Goal: Task Accomplishment & Management: Manage account settings

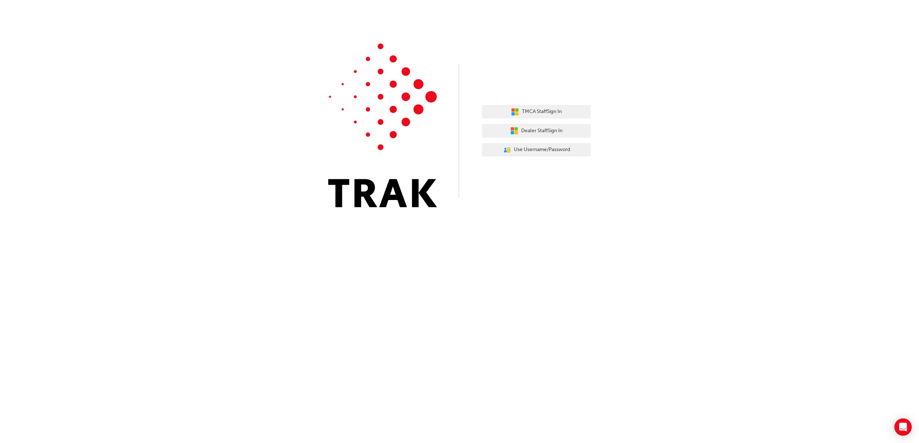
click at [741, 275] on div "TMCA Staff Sign In Dealer Staff Sign In User Authentication Icon - Blue Person,…" at bounding box center [459, 221] width 919 height 443
click at [567, 153] on span "Use Username/Password" at bounding box center [542, 150] width 56 height 8
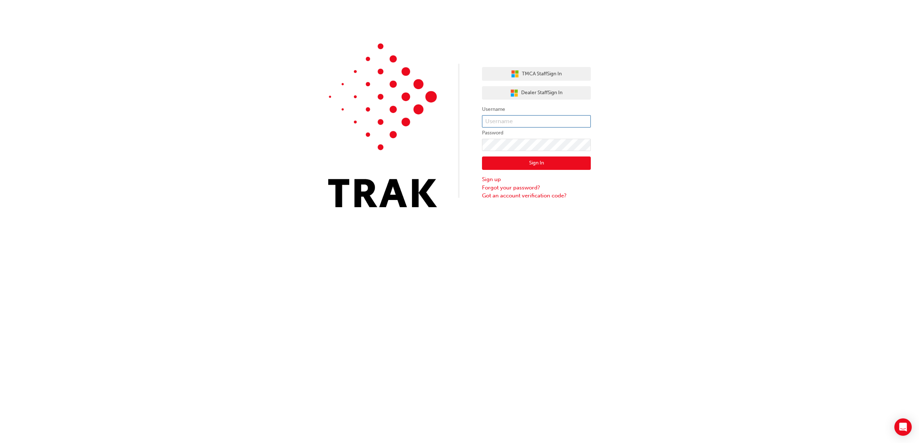
type input "bf.[PERSON_NAME].bellion"
click at [543, 164] on button "Sign In" at bounding box center [536, 164] width 109 height 14
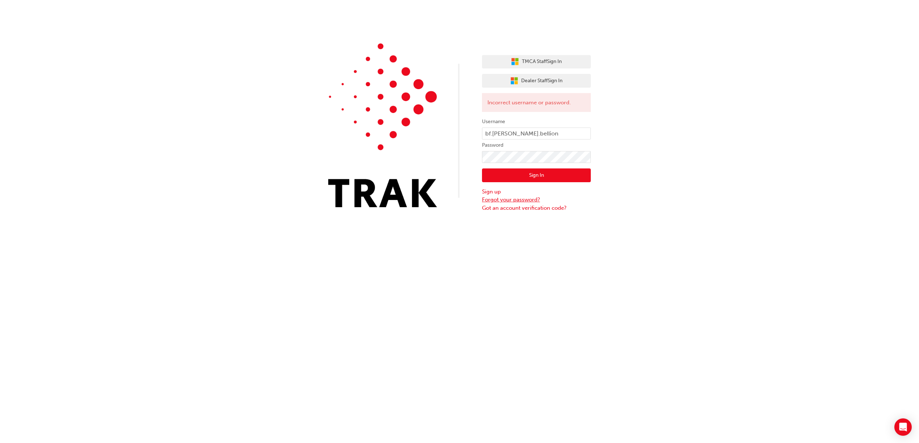
click at [524, 199] on link "Forgot your password?" at bounding box center [536, 200] width 109 height 8
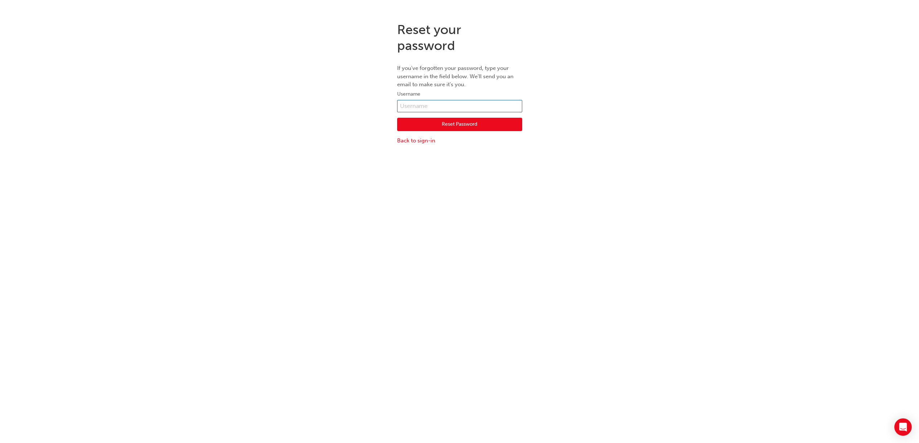
click at [445, 107] on input "text" at bounding box center [459, 106] width 125 height 12
type input "bf.[PERSON_NAME].bellion"
drag, startPoint x: 508, startPoint y: 123, endPoint x: 517, endPoint y: 122, distance: 9.1
click at [512, 122] on button "Reset Password" at bounding box center [459, 125] width 125 height 14
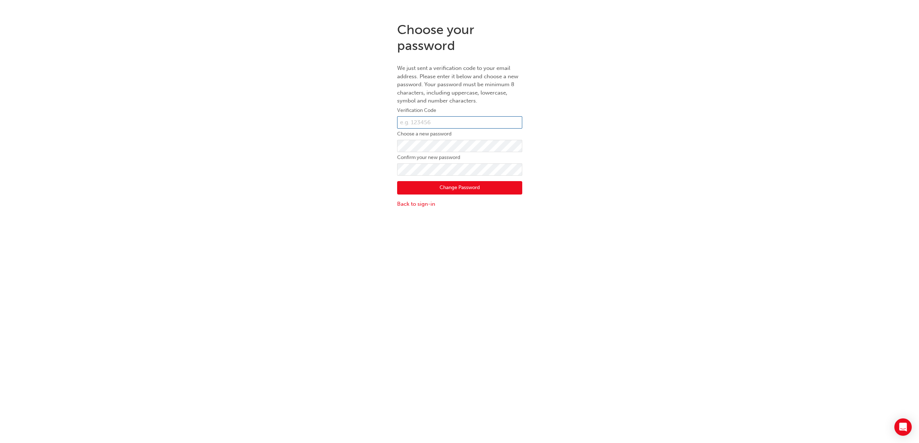
click at [476, 121] on input "text" at bounding box center [459, 122] width 125 height 12
click at [516, 127] on input "text" at bounding box center [459, 122] width 125 height 12
click at [504, 120] on input "text" at bounding box center [459, 122] width 125 height 12
paste input "786335"
type input "786335"
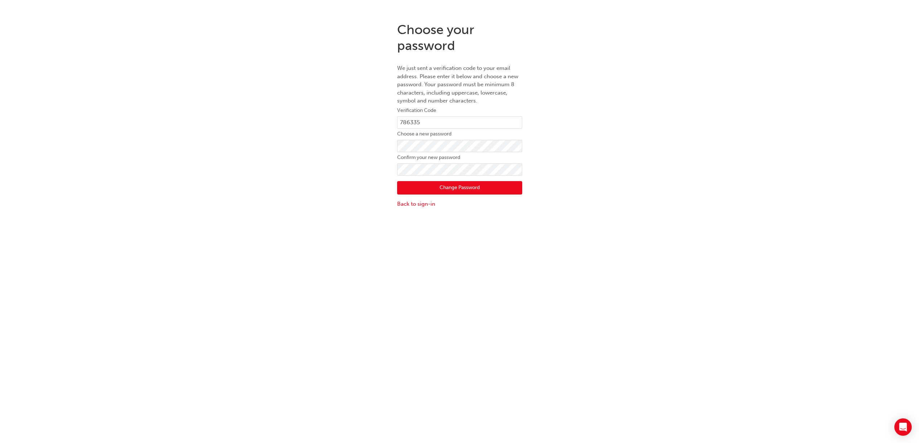
click at [467, 183] on button "Change Password" at bounding box center [459, 188] width 125 height 14
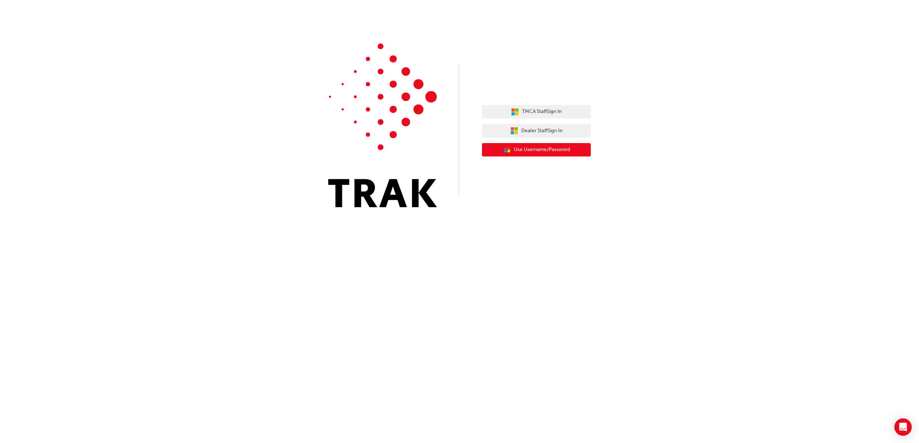
click at [560, 151] on span "Use Username/Password" at bounding box center [542, 150] width 56 height 8
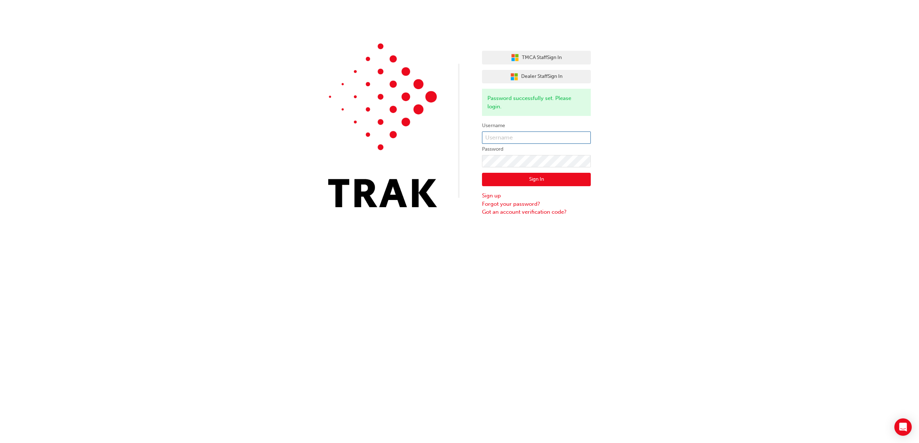
type input "bf.[PERSON_NAME].bellion"
click at [479, 155] on div "TMCA Staff Sign In Dealer Staff Sign In Password successfully set. Please login…" at bounding box center [459, 109] width 919 height 218
click at [530, 182] on button "Sign In" at bounding box center [536, 180] width 109 height 14
